Goal: Find specific page/section: Find specific page/section

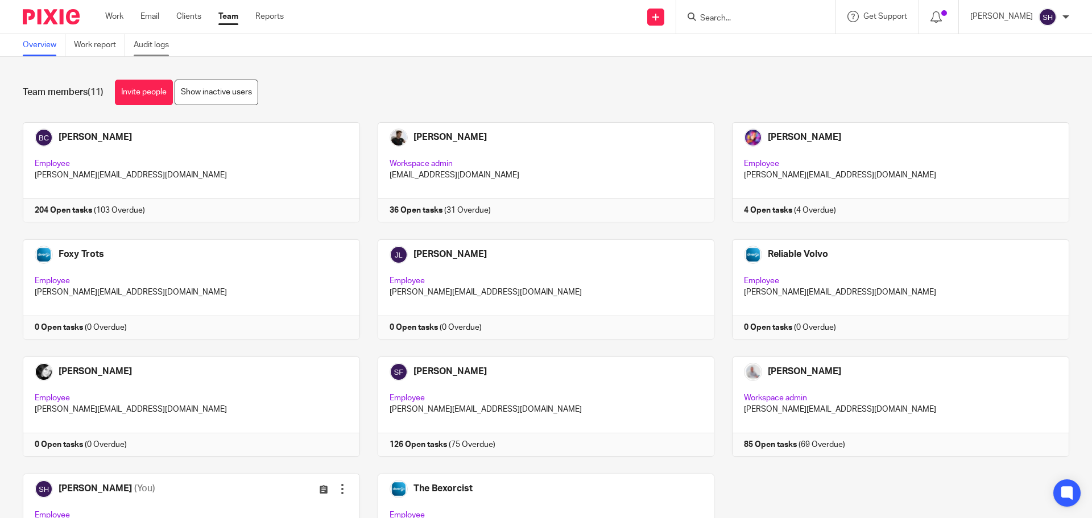
click at [157, 47] on link "Audit logs" at bounding box center [156, 45] width 44 height 22
